Goal: Task Accomplishment & Management: Use online tool/utility

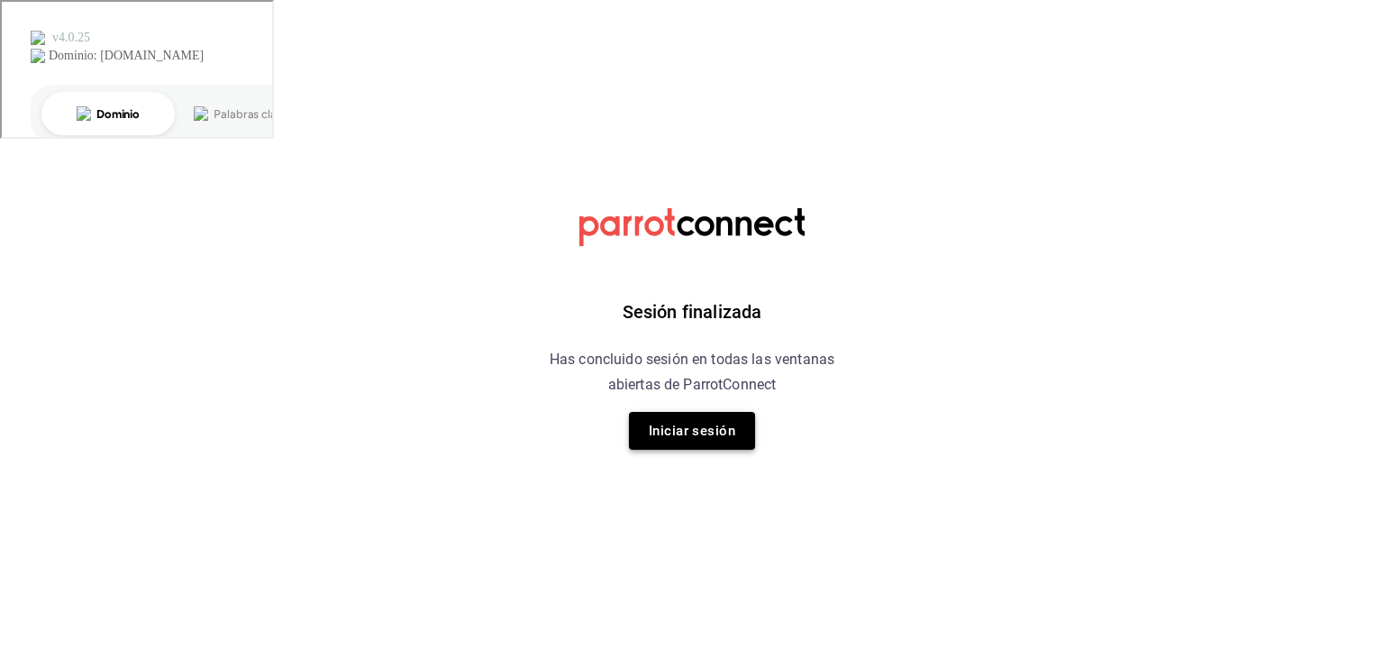
click at [730, 435] on button "Iniciar sesión" at bounding box center [692, 431] width 126 height 38
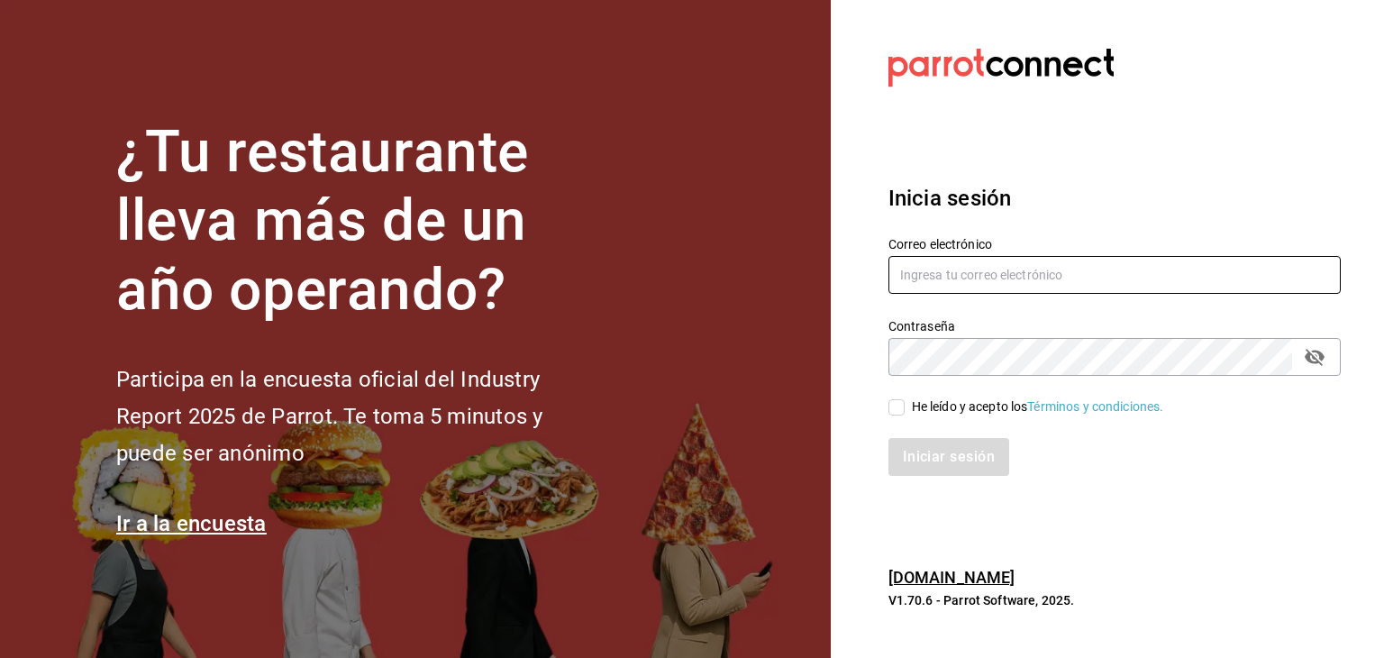
type input "[EMAIL_ADDRESS][DOMAIN_NAME]"
click at [895, 408] on input "He leído y acepto los Términos y condiciones." at bounding box center [897, 407] width 16 height 16
checkbox input "true"
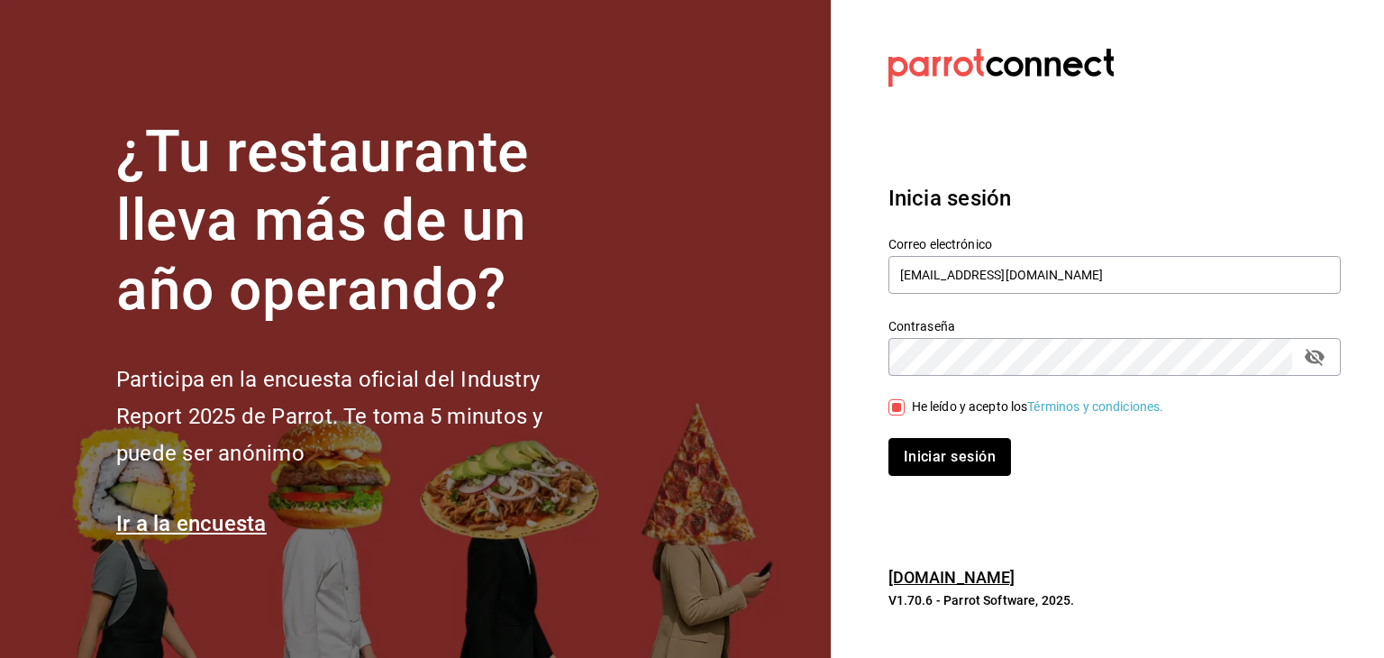
click at [925, 444] on button "Iniciar sesión" at bounding box center [950, 457] width 123 height 38
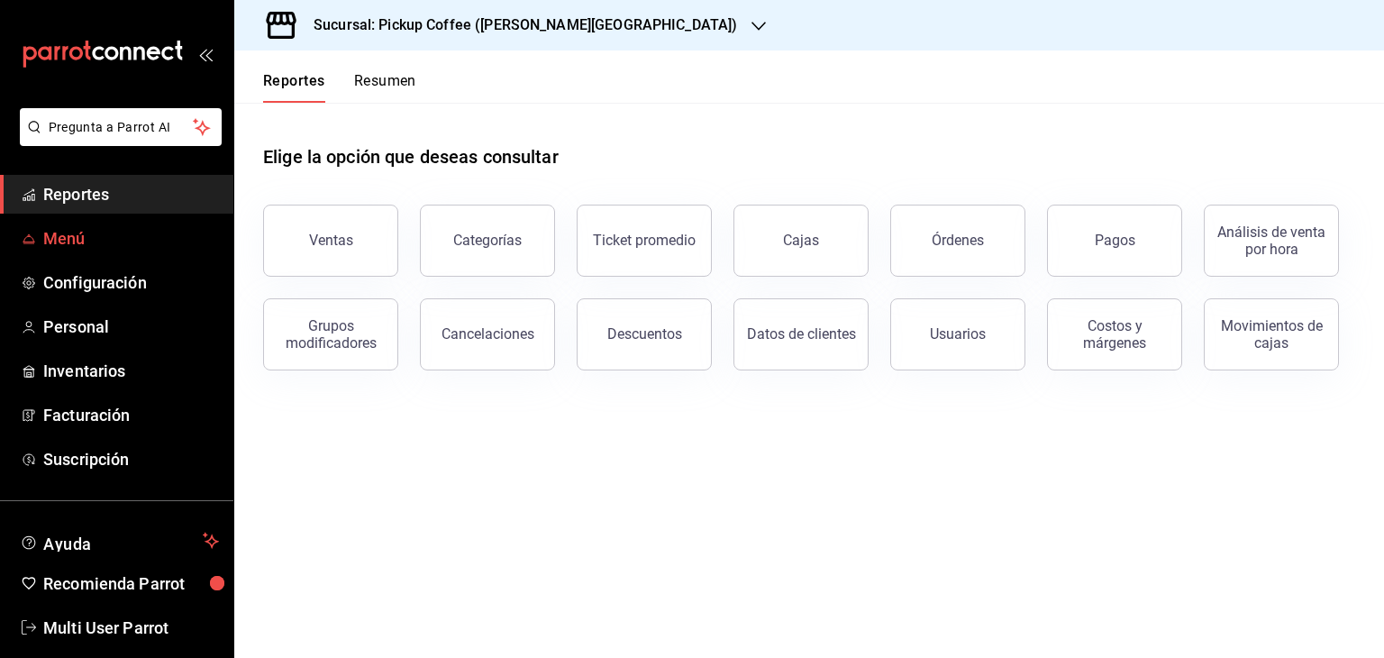
click at [124, 239] on span "Menú" at bounding box center [131, 238] width 176 height 24
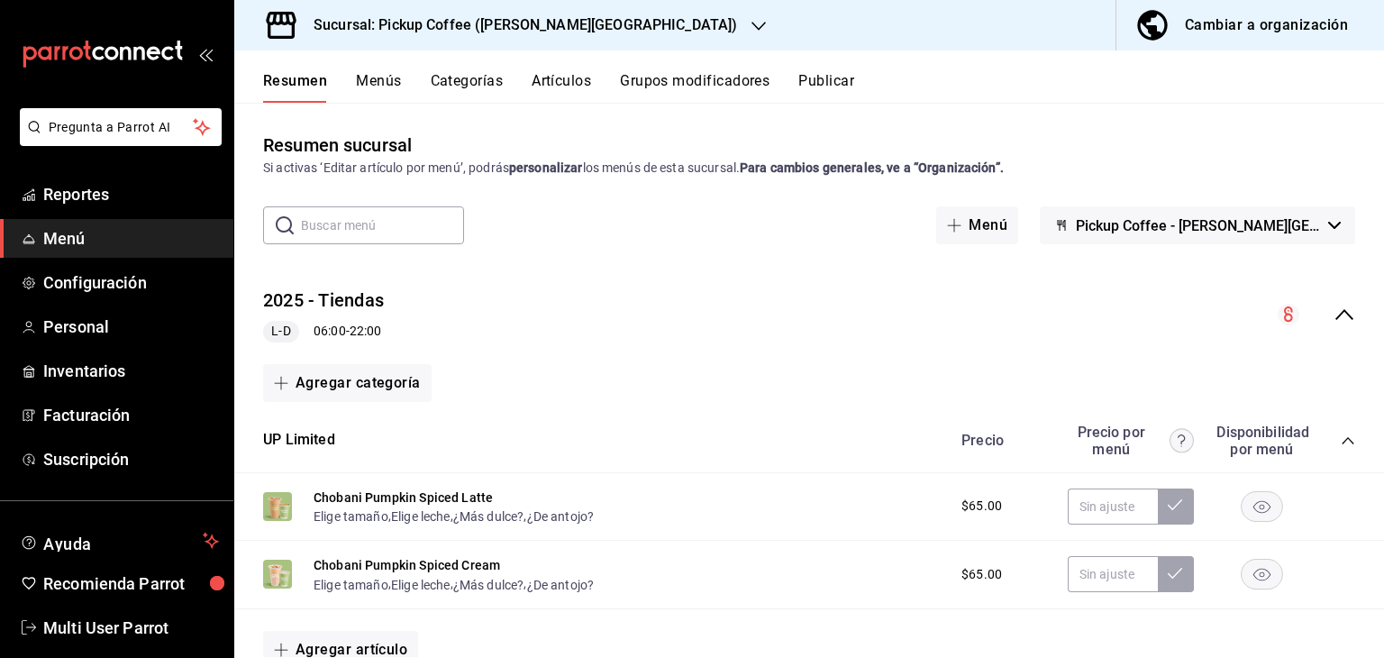
click at [428, 31] on h3 "Sucursal: Pickup Coffee (Quintana Roo)" at bounding box center [518, 25] width 438 height 22
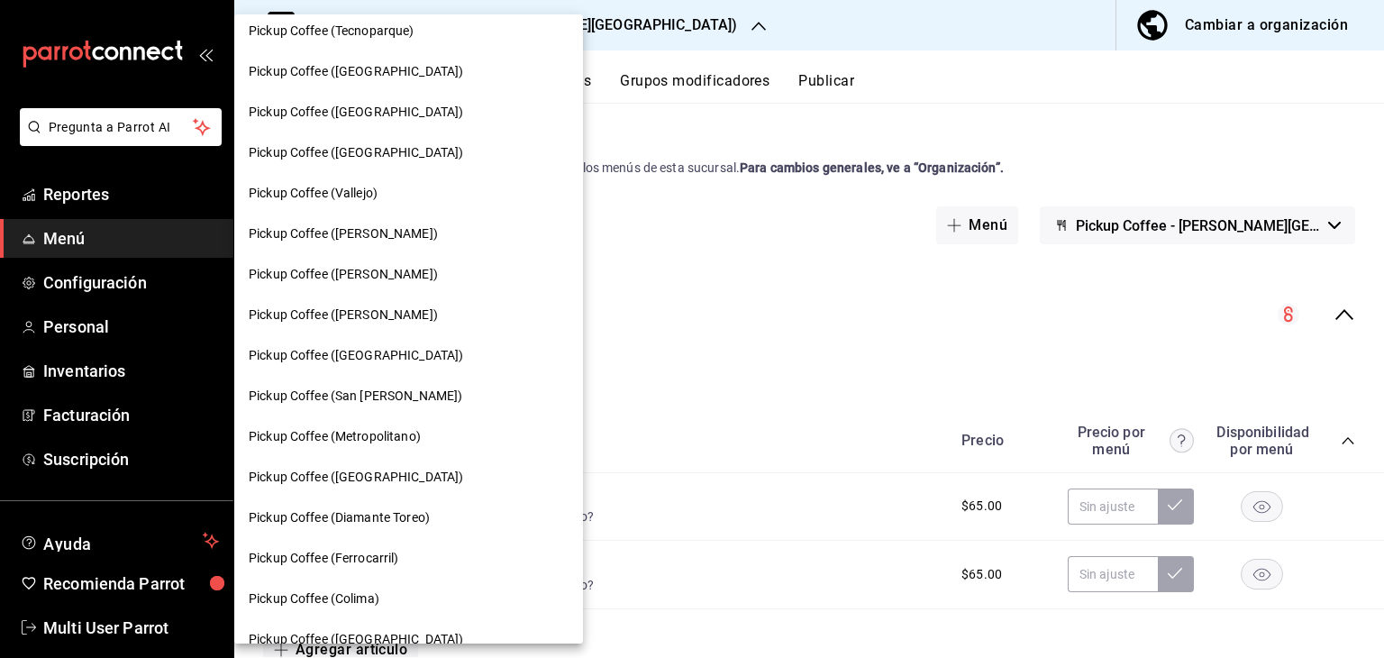
scroll to position [541, 0]
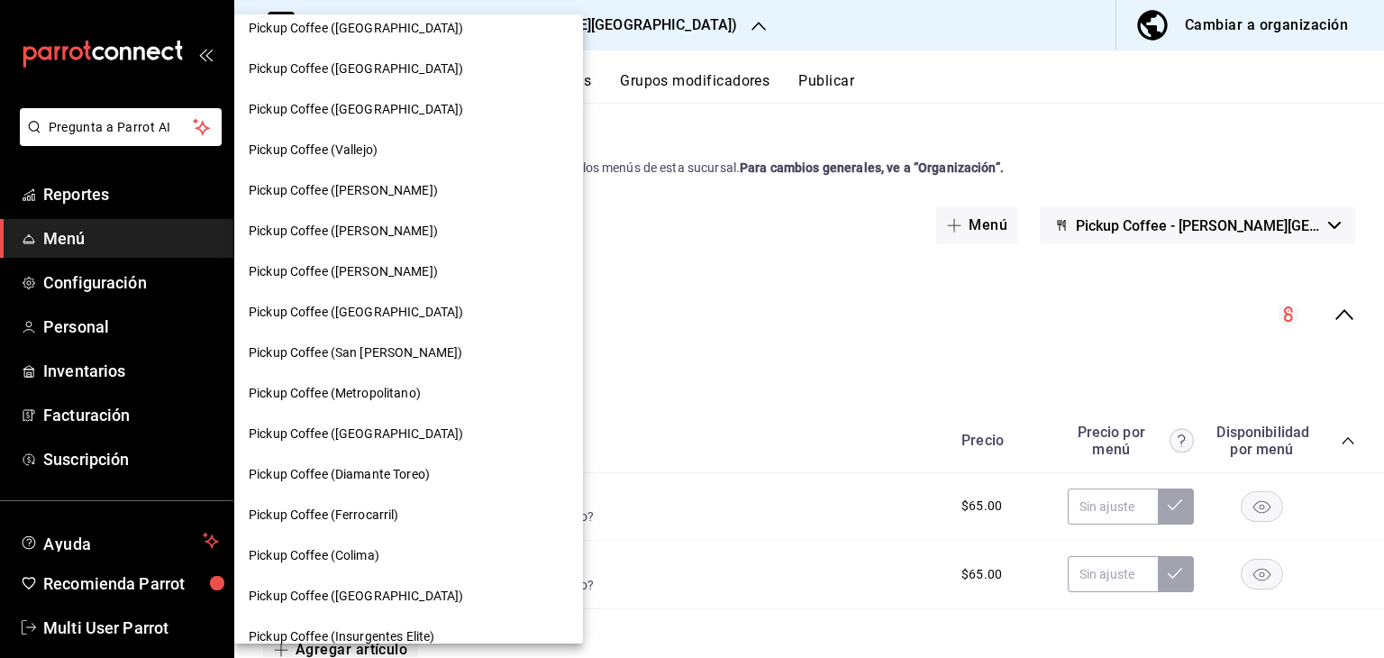
click at [397, 323] on div "Pickup Coffee (Buenavista)" at bounding box center [408, 312] width 349 height 41
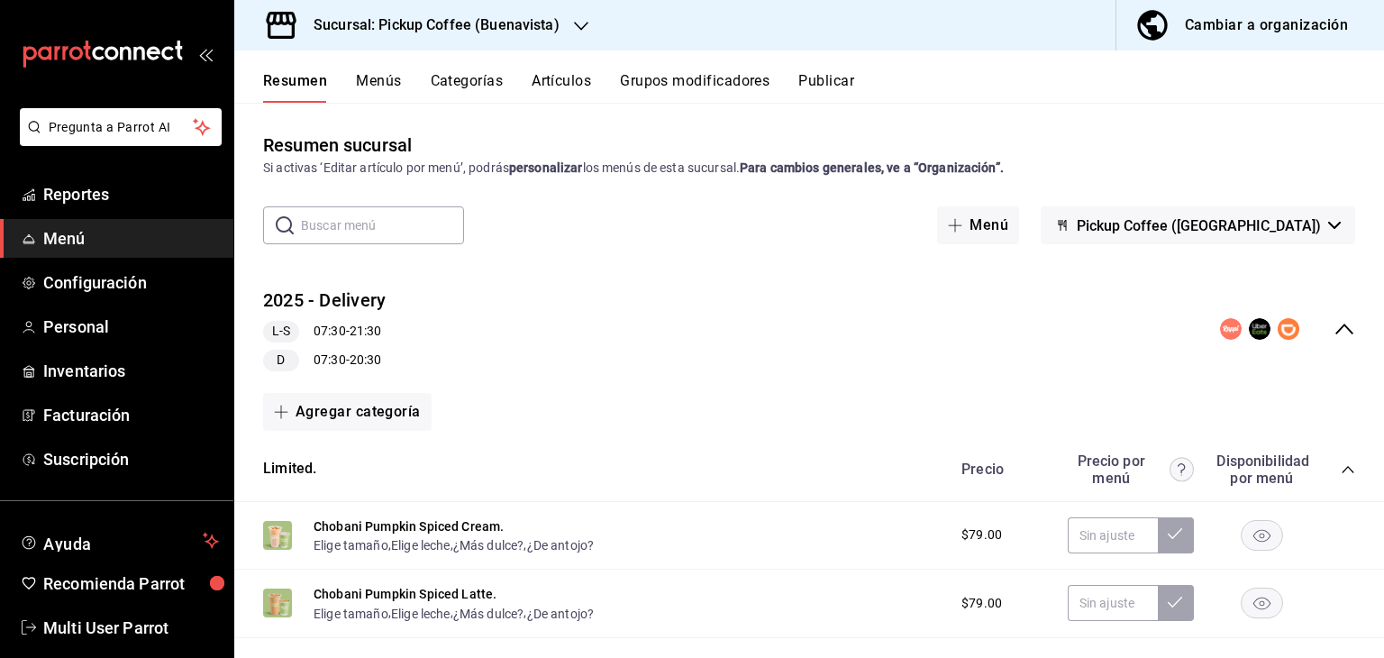
click at [770, 237] on div "​ ​ Menú Pickup Coffee (Buenavista)" at bounding box center [809, 225] width 1150 height 38
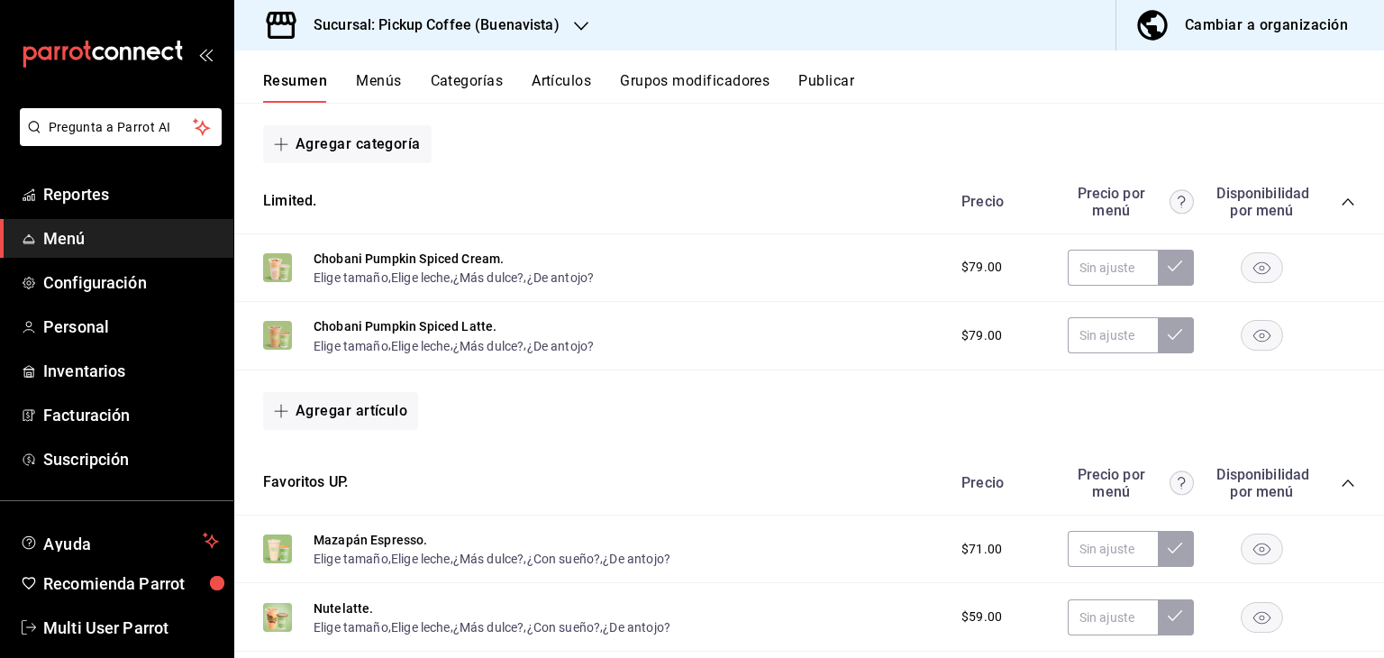
scroll to position [0, 0]
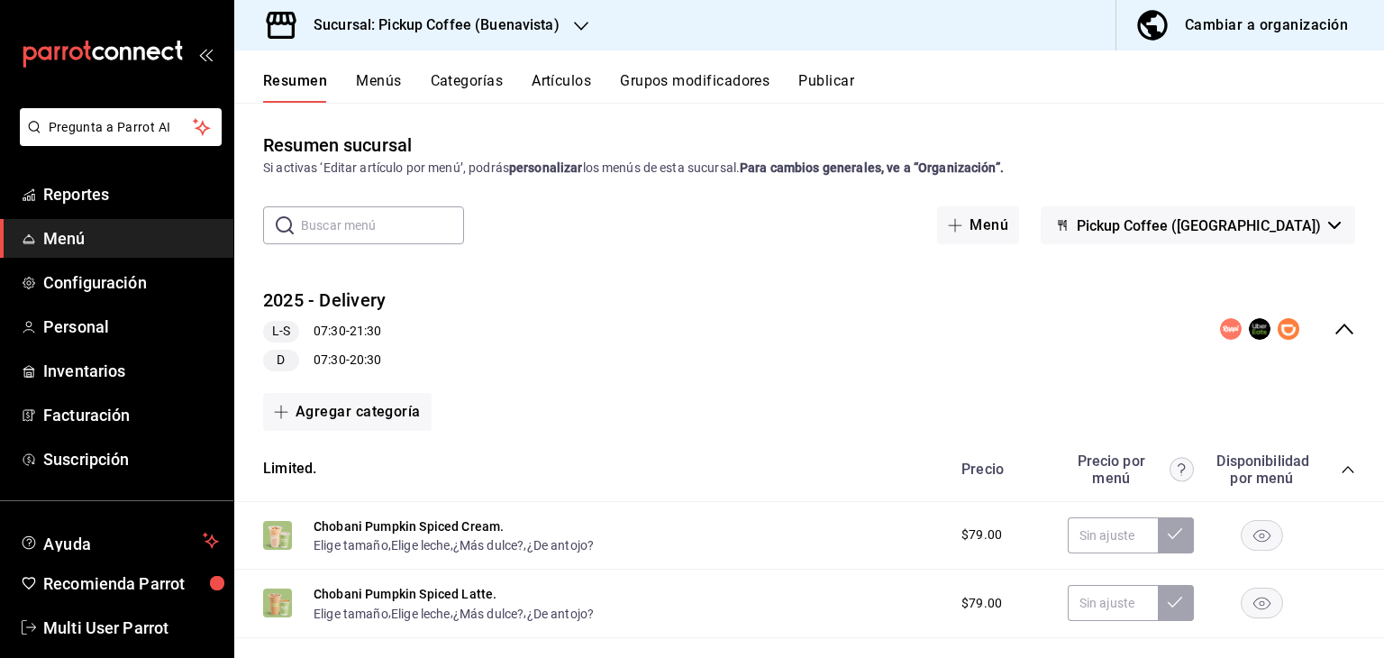
click at [716, 78] on button "Grupos modificadores" at bounding box center [695, 87] width 150 height 31
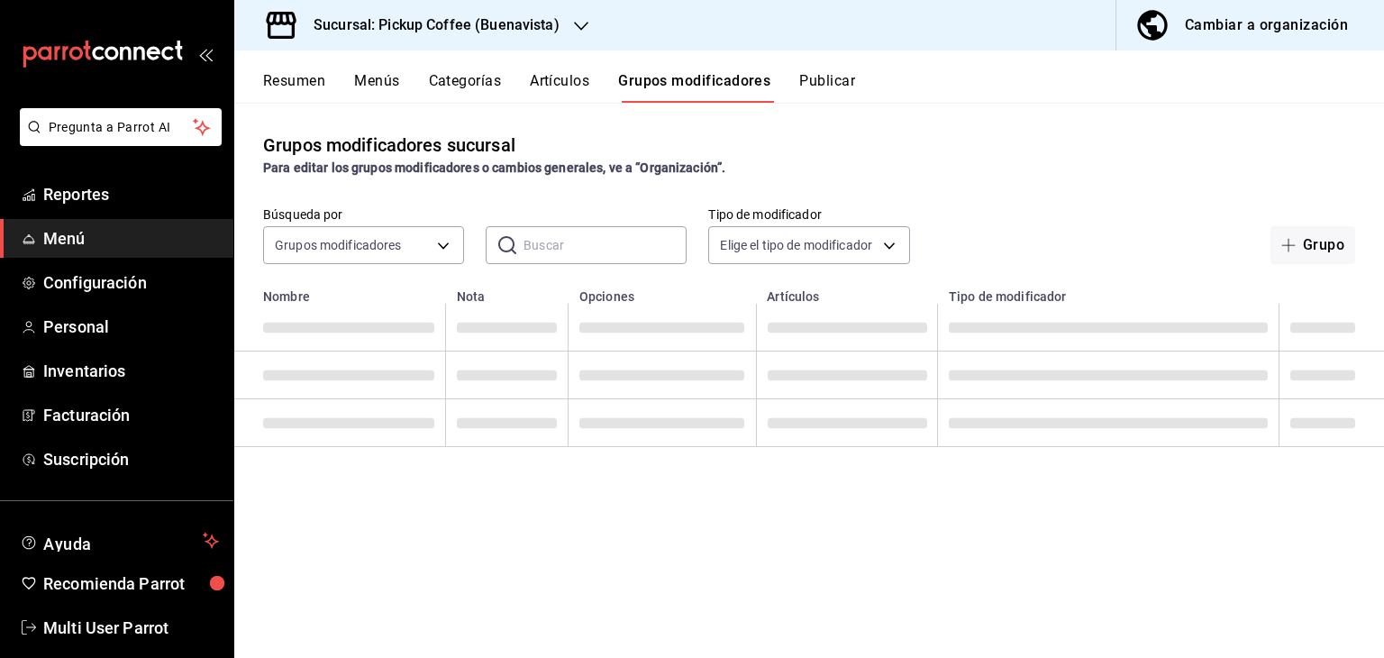
click at [620, 236] on input "text" at bounding box center [605, 245] width 163 height 36
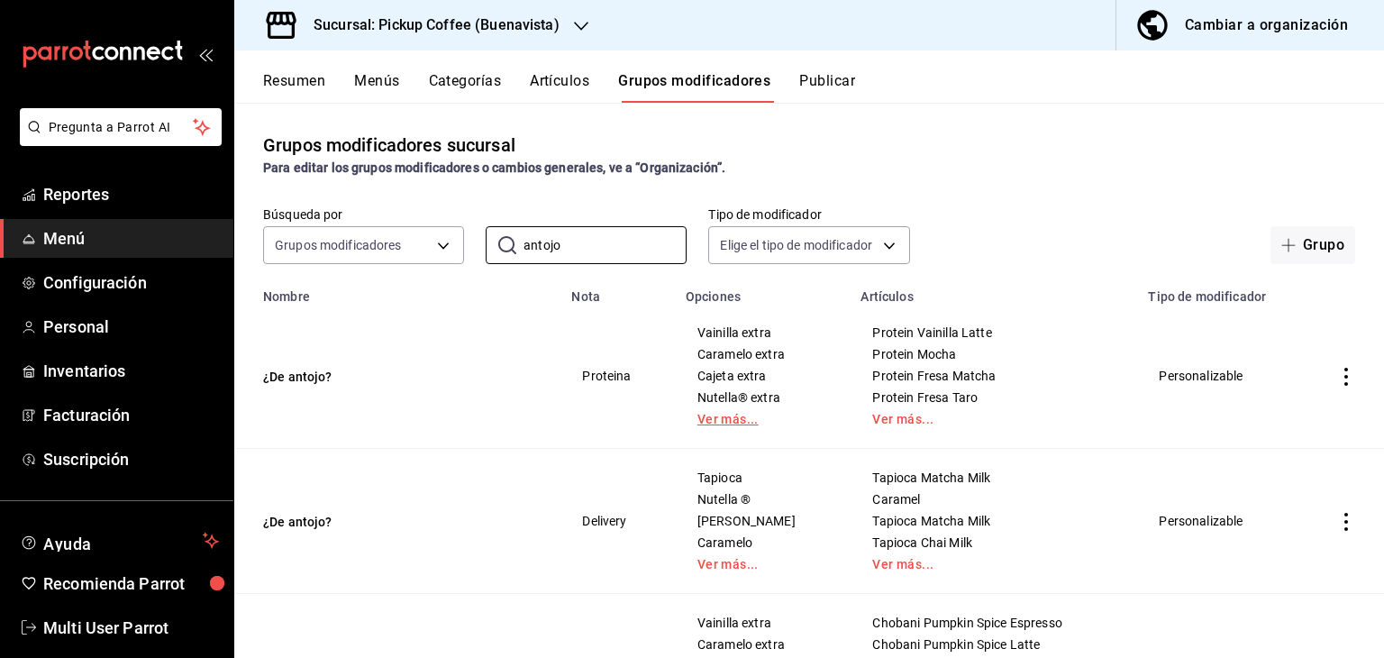
type input "antojo"
click at [728, 418] on link "Ver más..." at bounding box center [762, 419] width 131 height 13
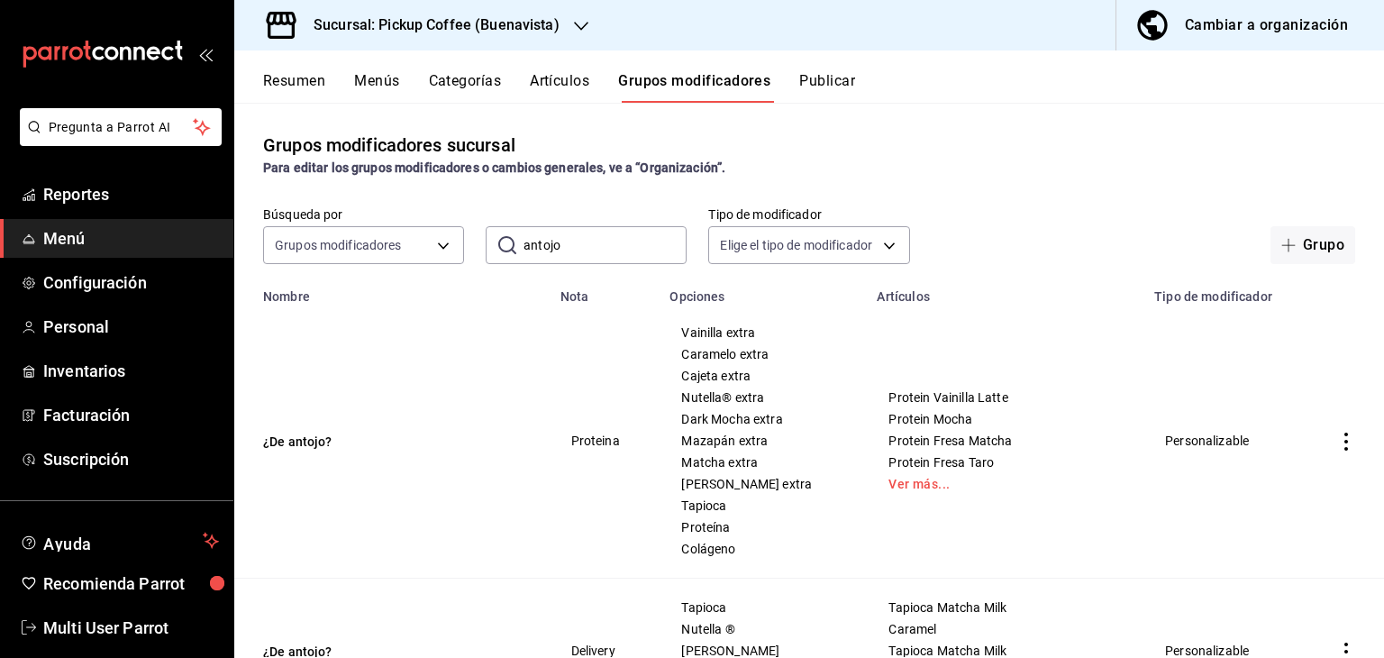
click at [1345, 434] on icon "actions" at bounding box center [1347, 442] width 4 height 18
click at [1281, 475] on span "Editar" at bounding box center [1278, 484] width 47 height 19
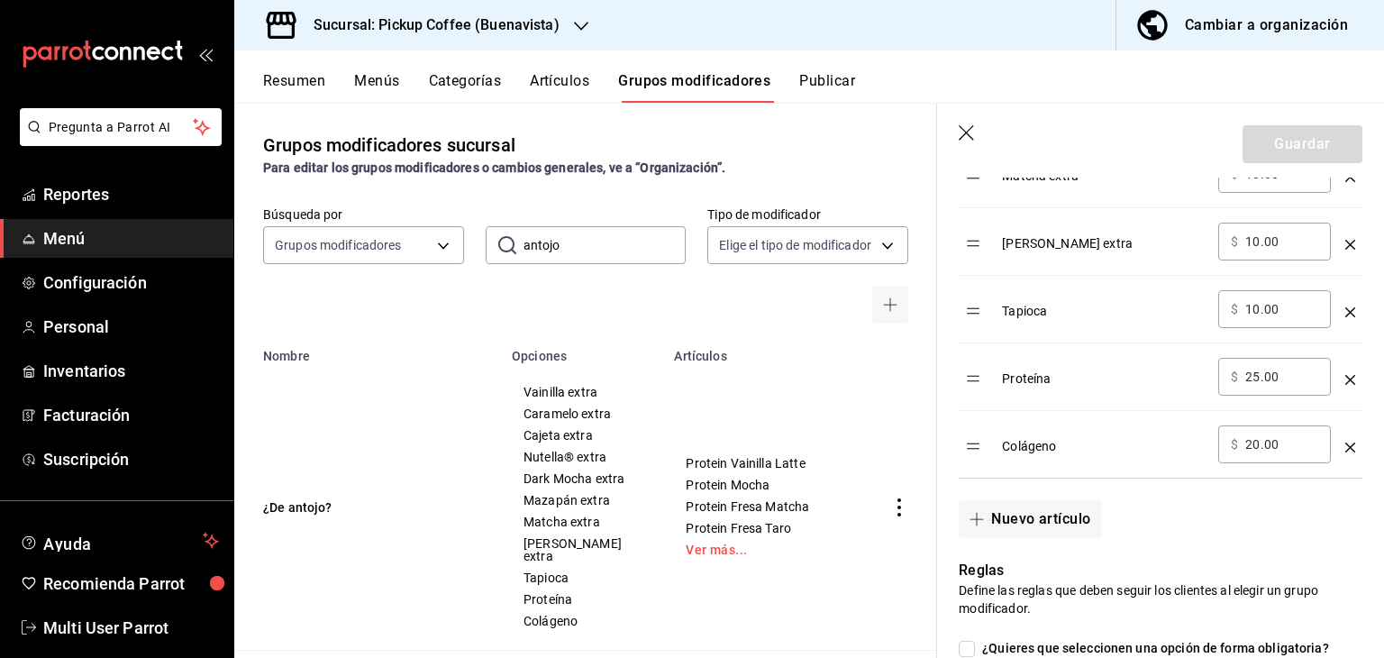
scroll to position [1081, 0]
click at [1345, 373] on icon "optionsTable" at bounding box center [1350, 378] width 10 height 10
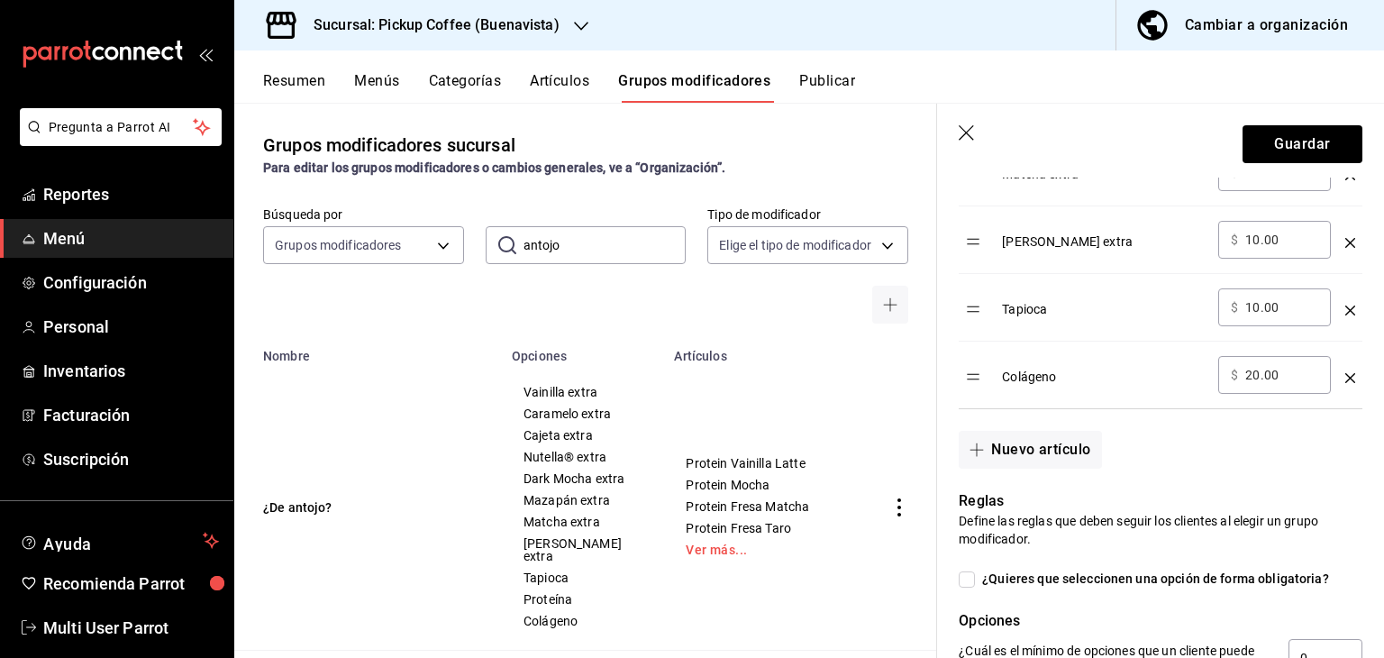
click at [1345, 373] on icon "optionsTable" at bounding box center [1350, 378] width 10 height 10
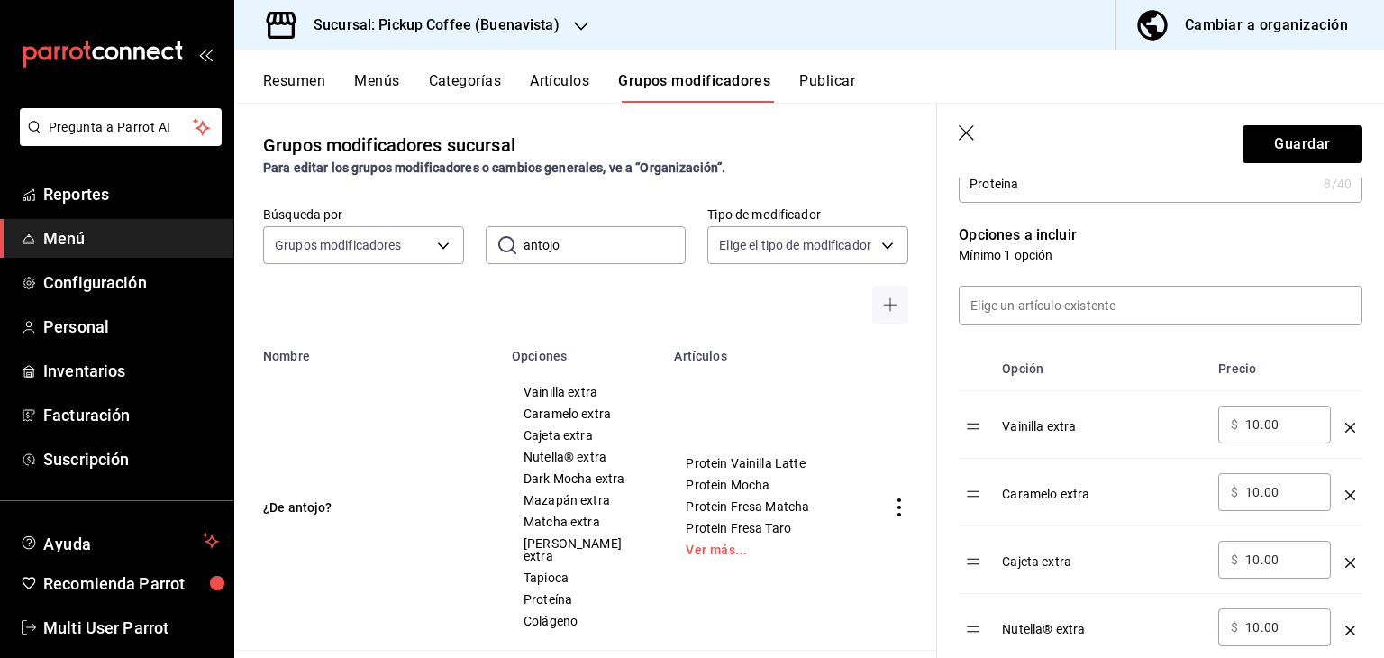
scroll to position [360, 0]
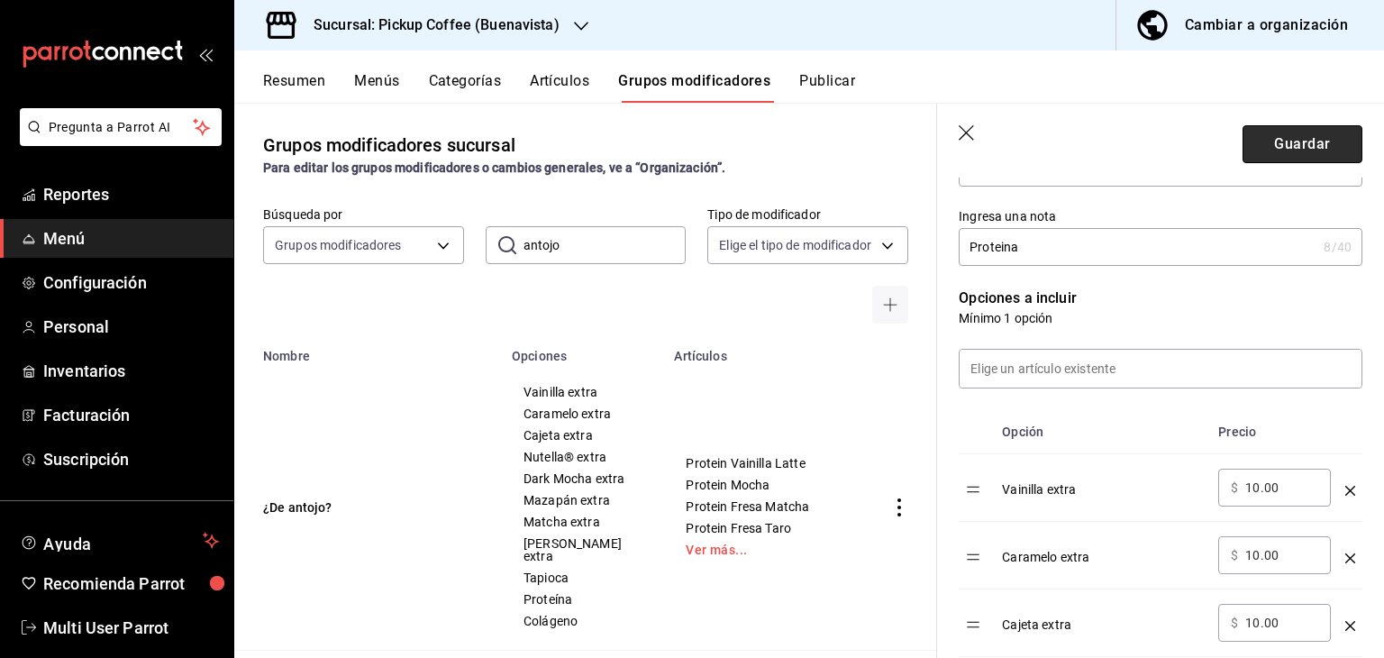
click at [1272, 140] on button "Guardar" at bounding box center [1303, 144] width 120 height 38
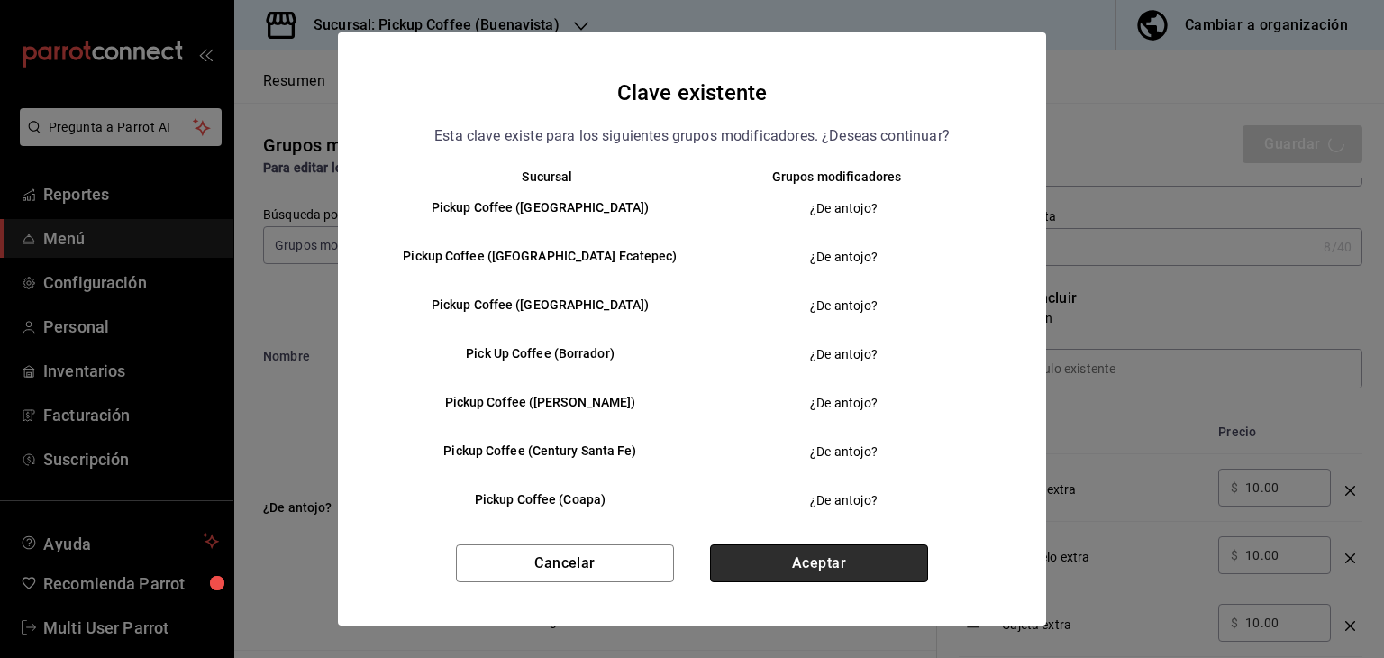
click at [829, 561] on button "Aceptar" at bounding box center [819, 563] width 218 height 38
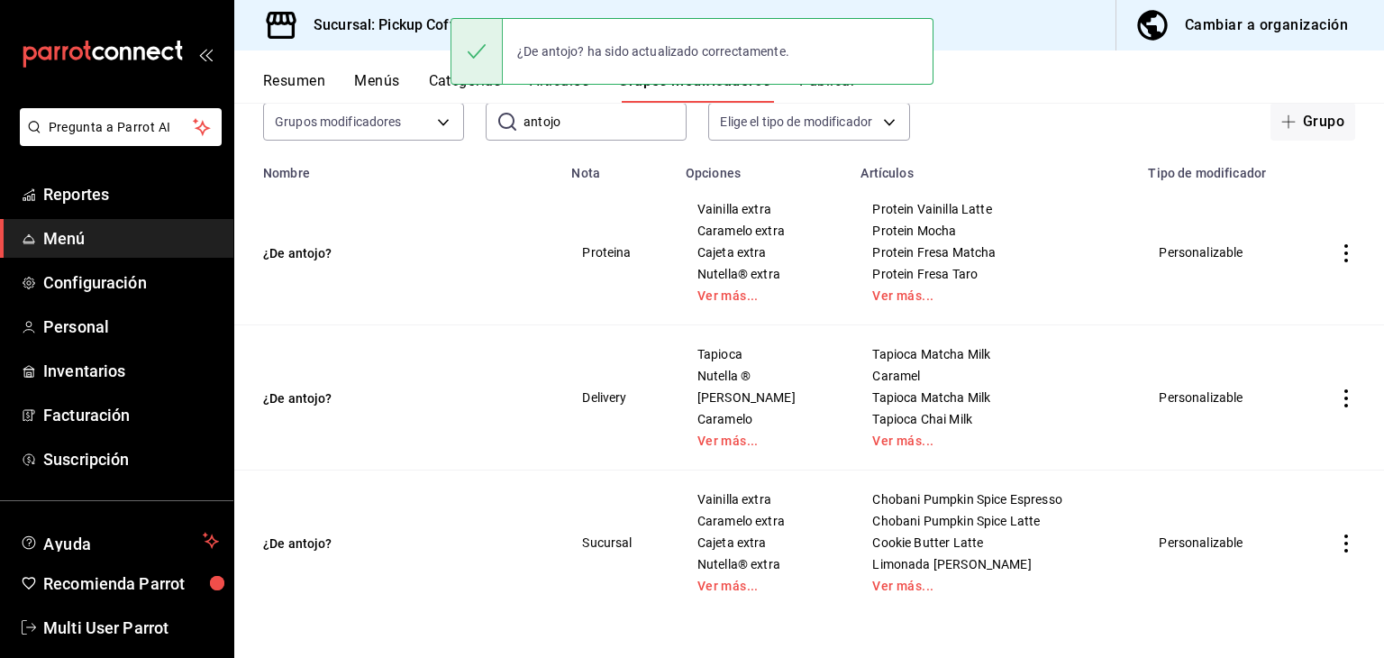
scroll to position [124, 0]
click at [891, 442] on link "Ver más..." at bounding box center [993, 439] width 242 height 13
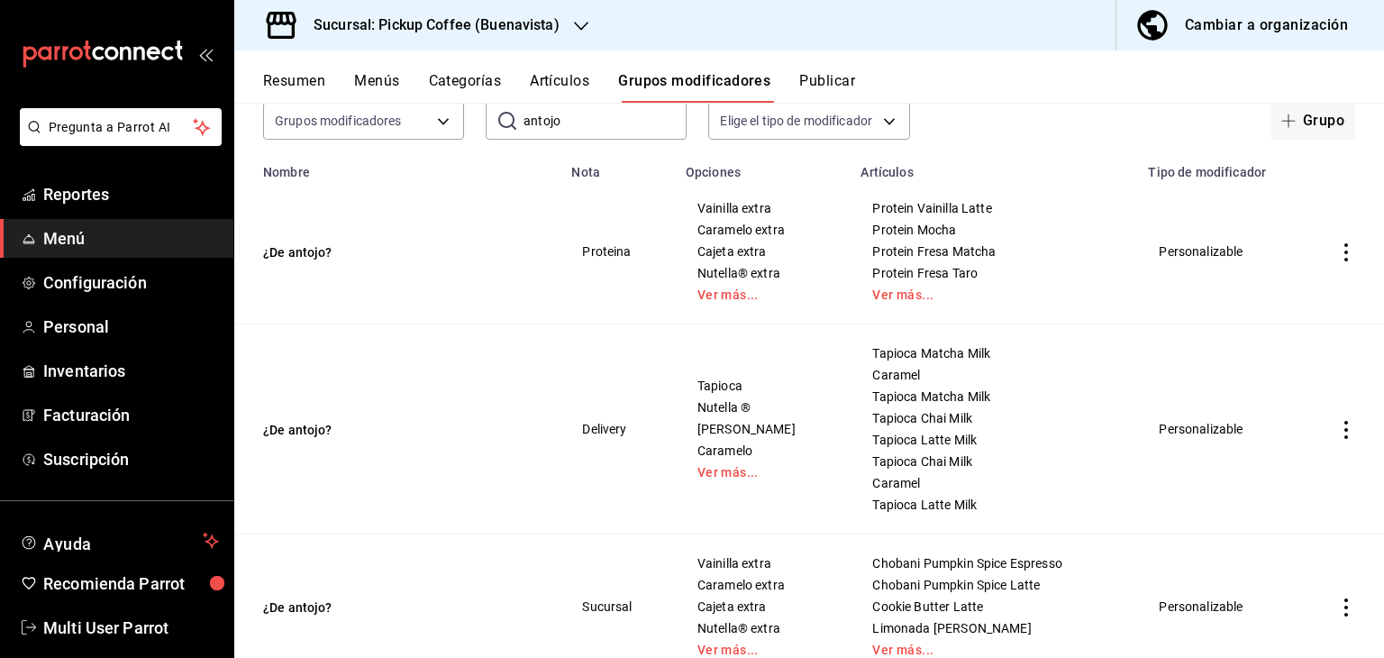
scroll to position [189, 0]
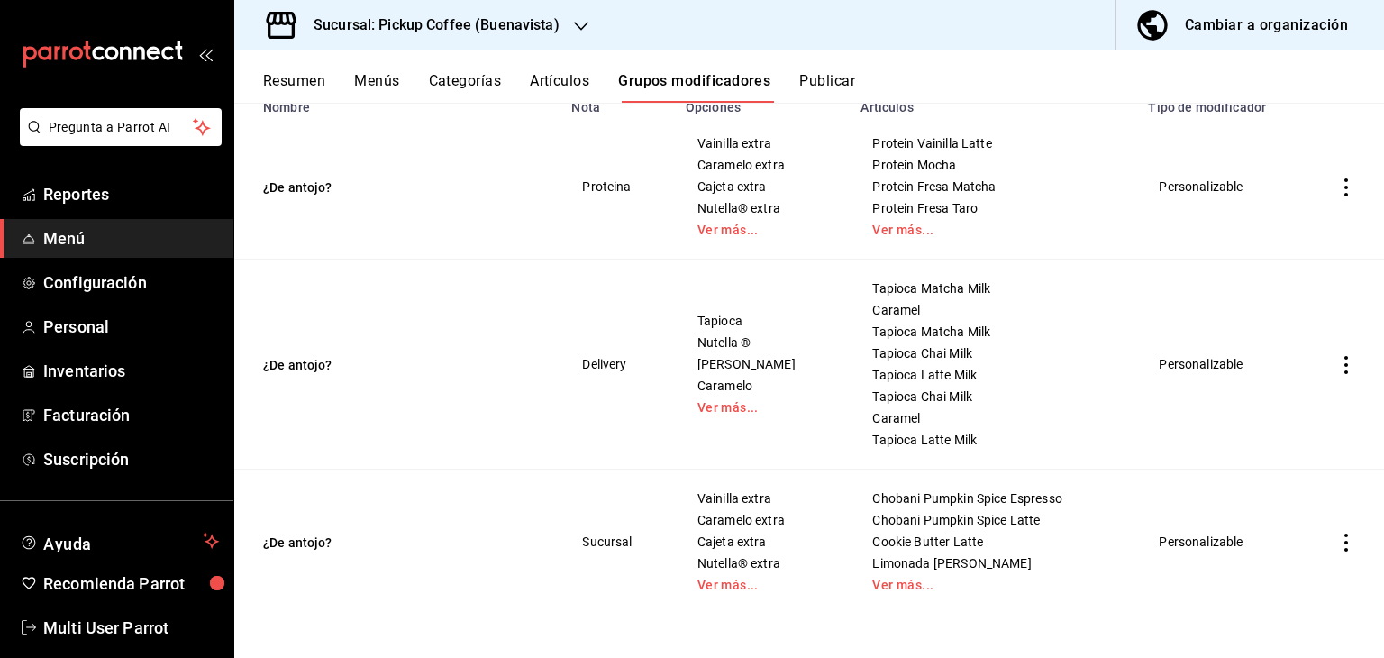
click at [716, 397] on div "Tapioca Nutella ® Leche Condensada Caramelo Ver más..." at bounding box center [763, 364] width 132 height 101
click at [714, 409] on link "Ver más..." at bounding box center [762, 407] width 131 height 13
click at [706, 580] on link "Ver más..." at bounding box center [762, 585] width 131 height 13
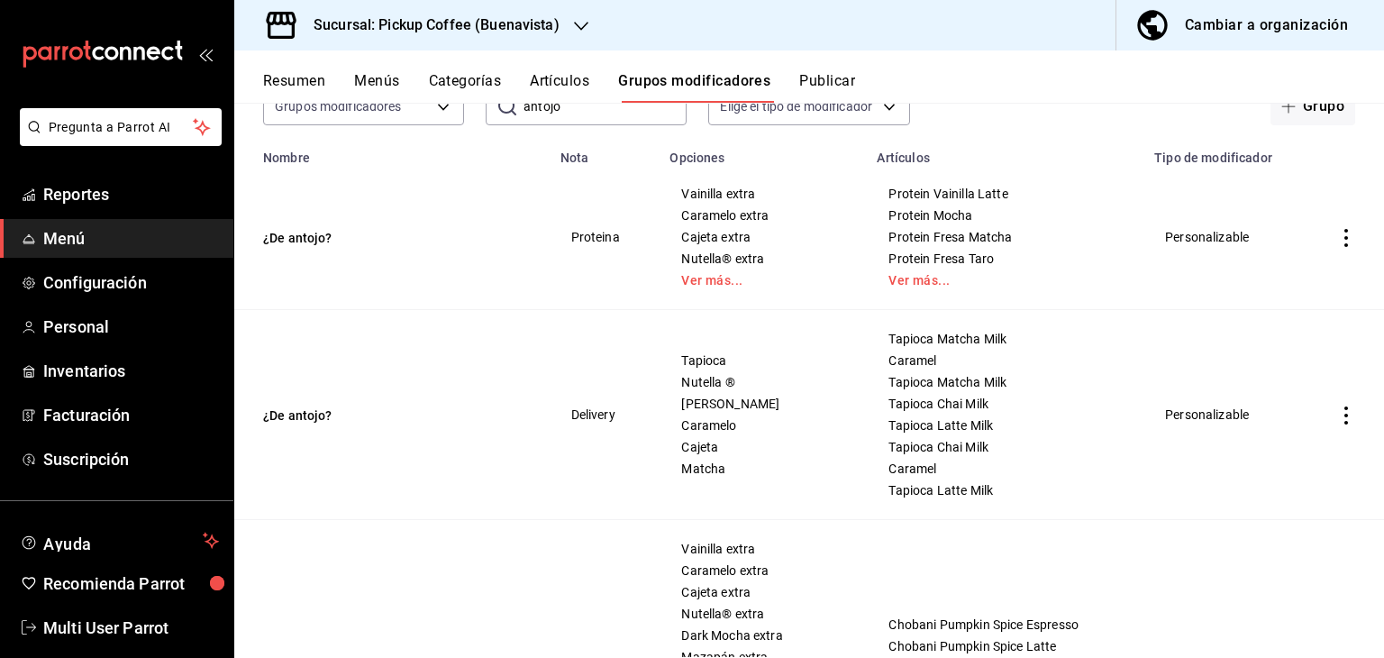
scroll to position [0, 0]
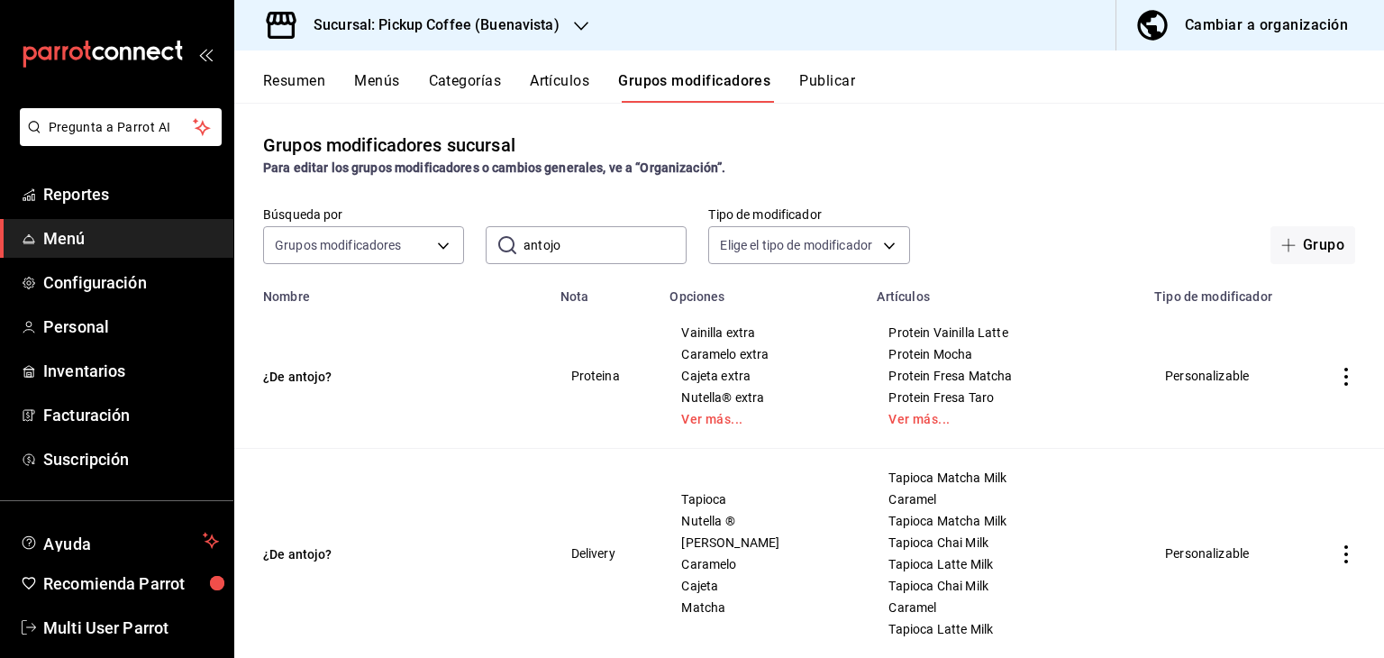
click at [816, 80] on button "Publicar" at bounding box center [827, 87] width 56 height 31
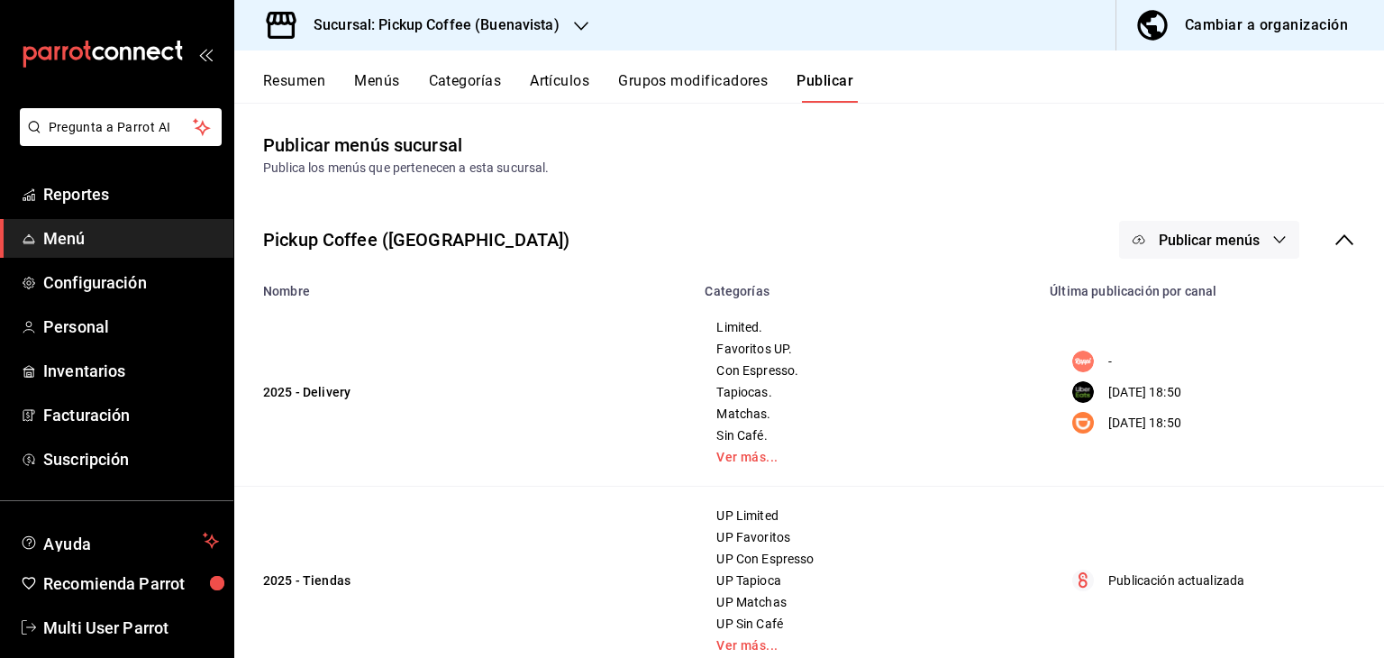
click at [1187, 245] on span "Publicar menús" at bounding box center [1209, 240] width 101 height 17
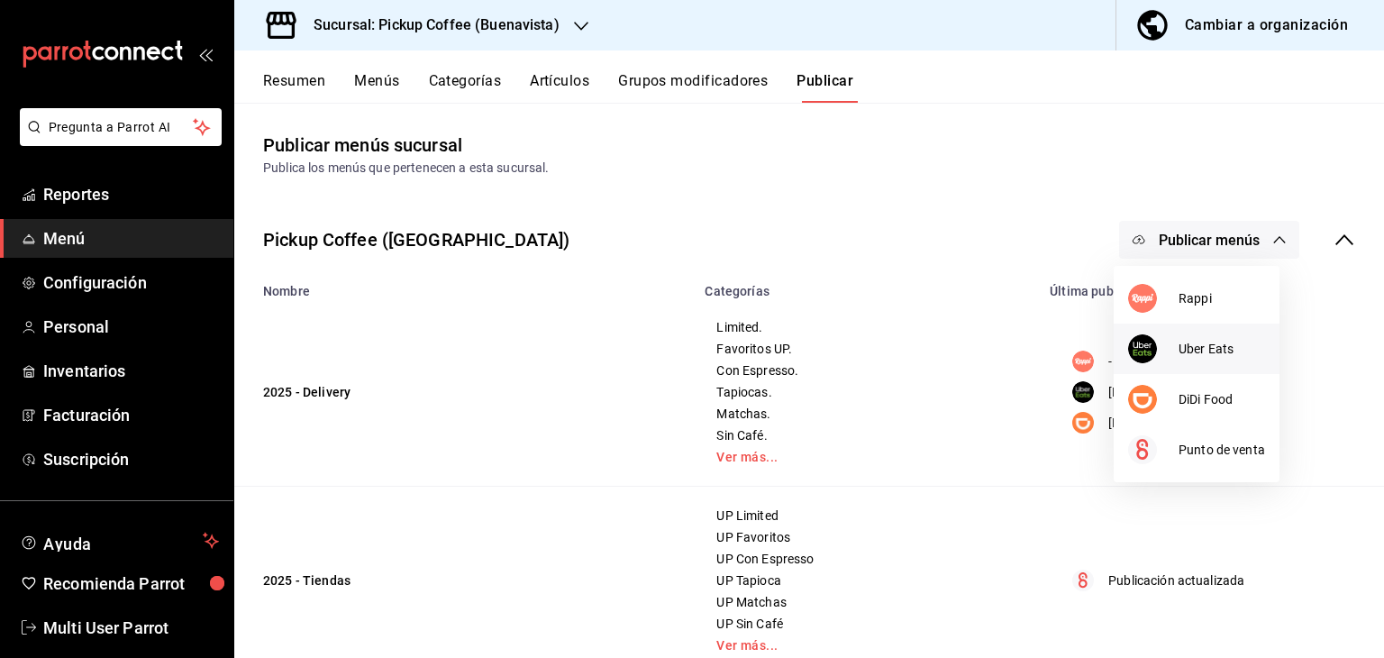
click at [1153, 344] on img at bounding box center [1142, 348] width 29 height 29
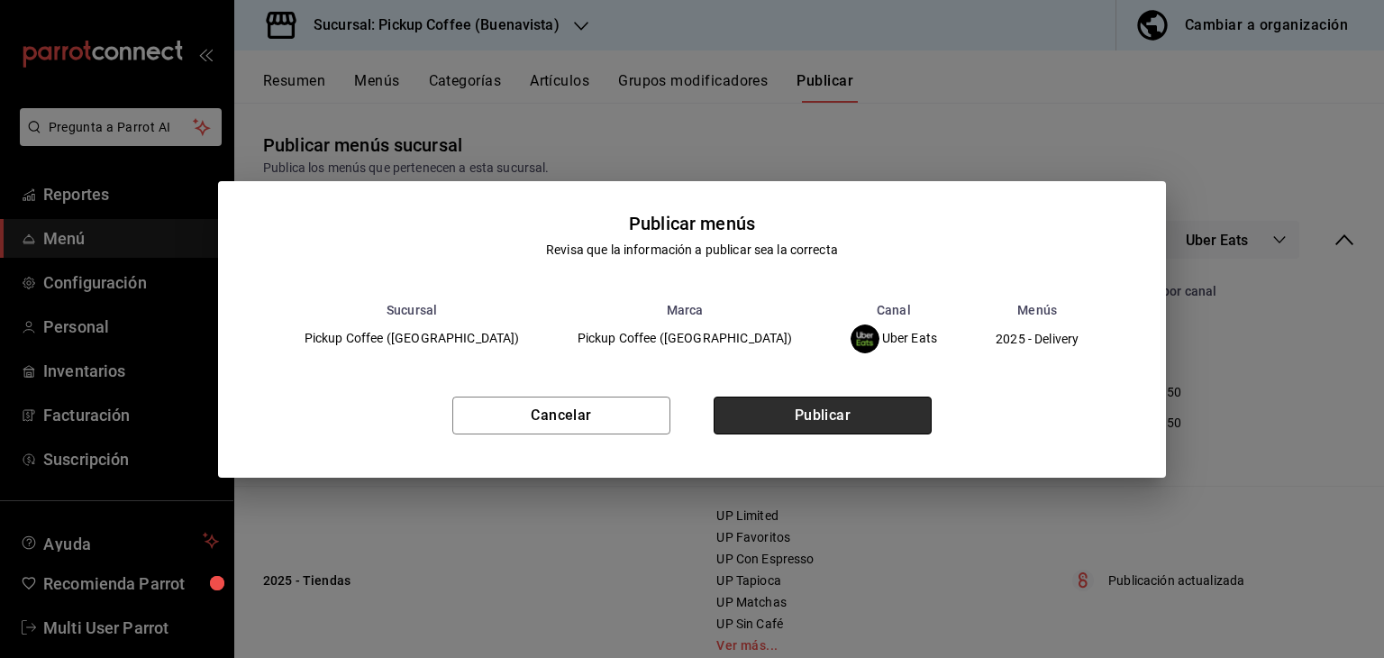
click at [890, 397] on button "Publicar" at bounding box center [823, 416] width 218 height 38
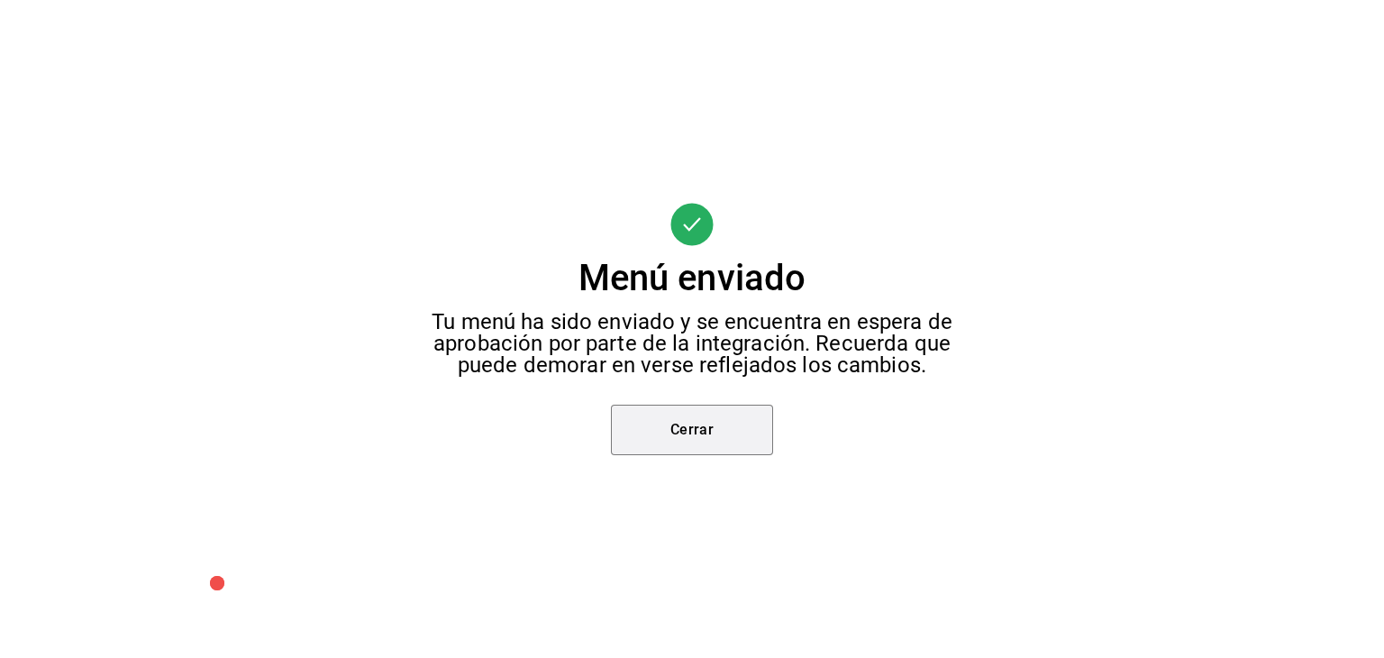
click at [713, 444] on button "Cerrar" at bounding box center [692, 430] width 162 height 50
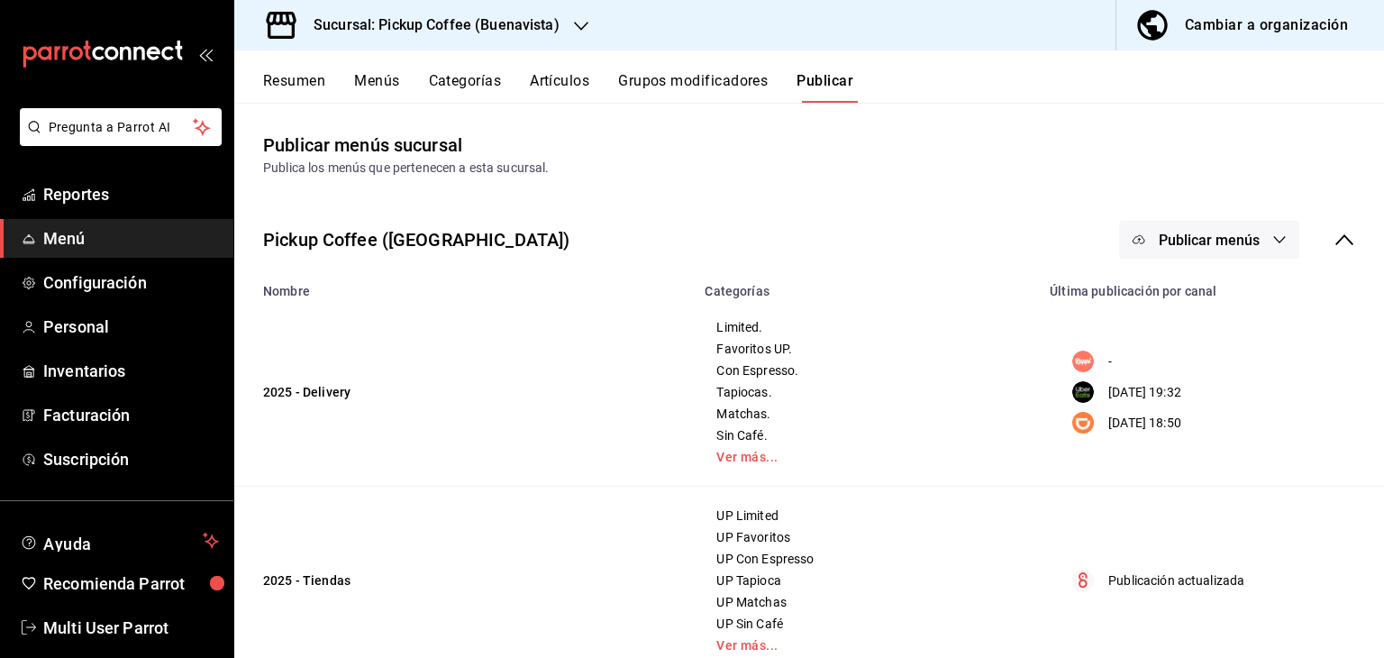
click at [1233, 253] on button "Publicar menús" at bounding box center [1209, 240] width 180 height 38
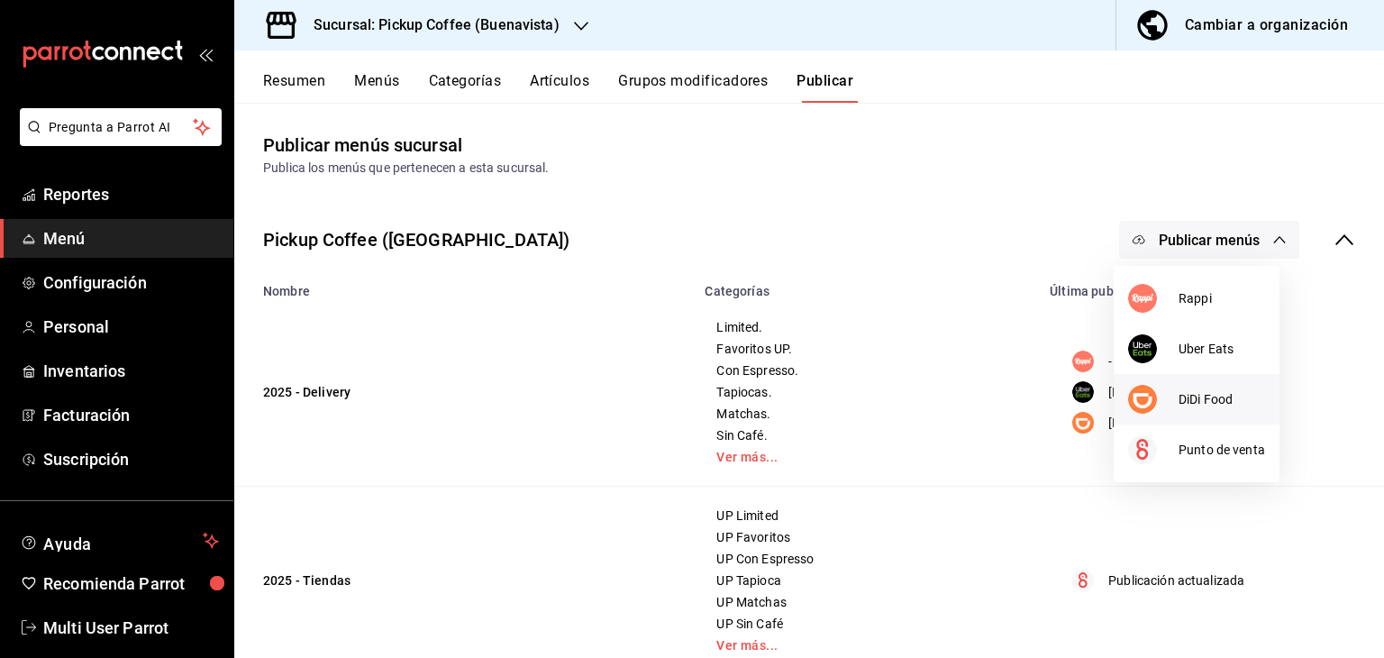
click at [1199, 387] on li "DiDi Food" at bounding box center [1197, 399] width 166 height 50
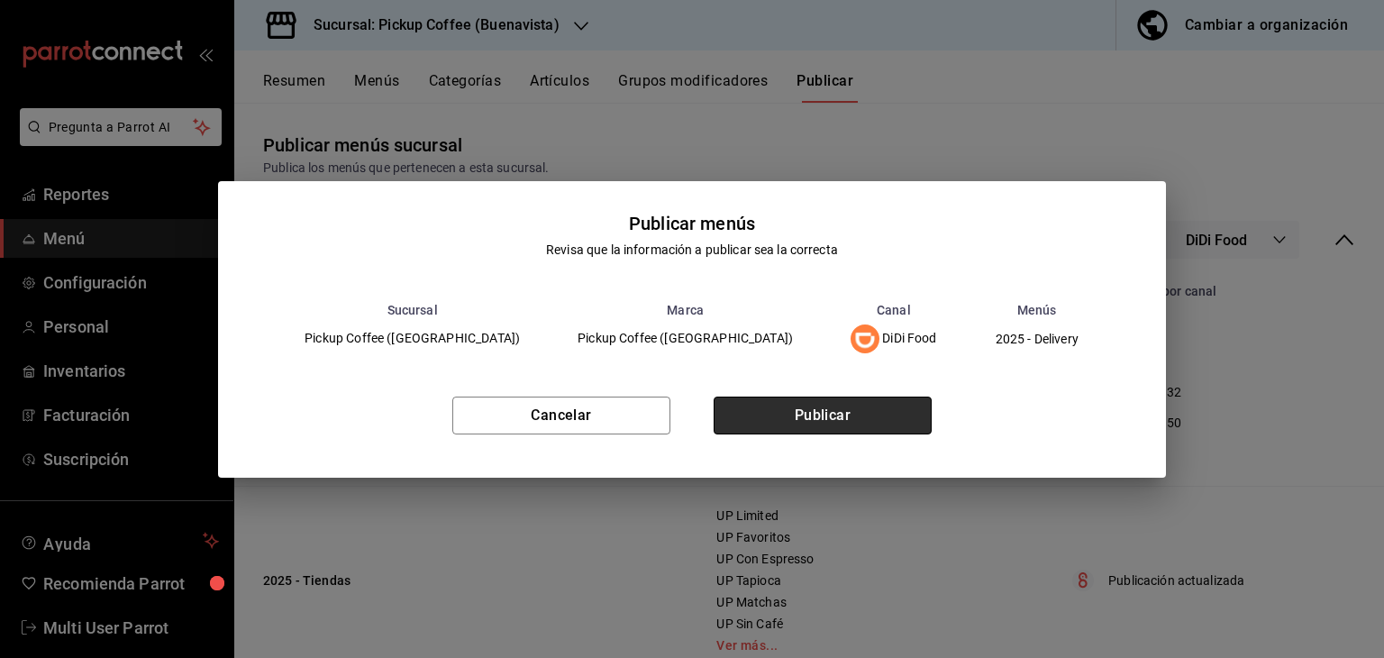
click at [910, 412] on button "Publicar" at bounding box center [823, 416] width 218 height 38
